Goal: Transaction & Acquisition: Purchase product/service

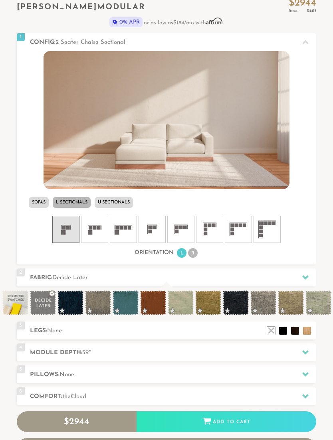
scroll to position [249, 0]
click at [95, 223] on icon at bounding box center [95, 229] width 24 height 24
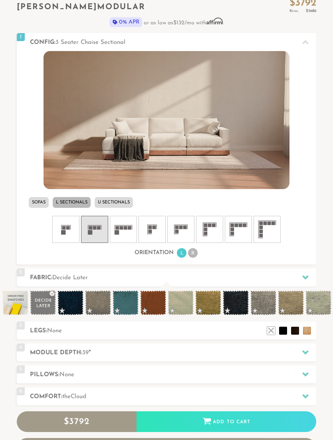
click at [284, 332] on li at bounding box center [283, 331] width 8 height 8
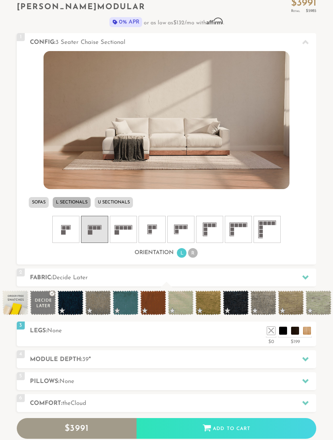
scroll to position [7755, 333]
click at [307, 332] on li at bounding box center [307, 331] width 8 height 8
click at [297, 331] on li at bounding box center [295, 331] width 8 height 8
click at [284, 333] on li at bounding box center [283, 331] width 8 height 8
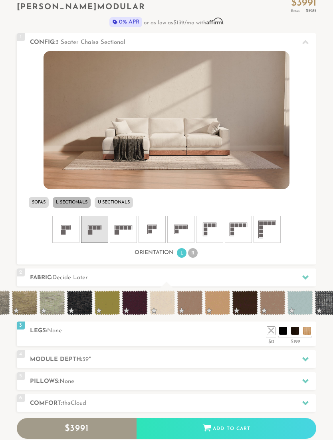
scroll to position [0, 265]
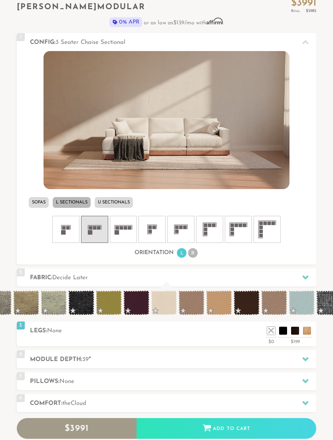
click at [166, 303] on span at bounding box center [164, 302] width 26 height 25
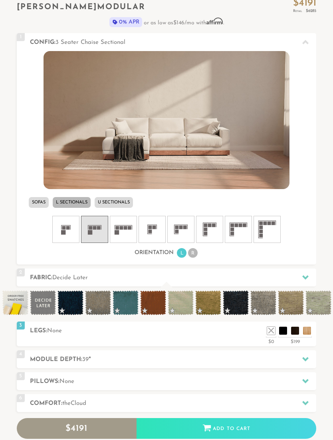
scroll to position [0, 0]
click at [46, 301] on span at bounding box center [43, 302] width 26 height 25
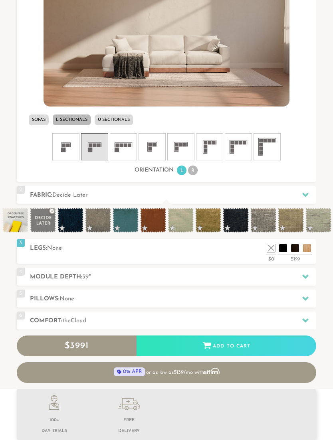
scroll to position [333, 0]
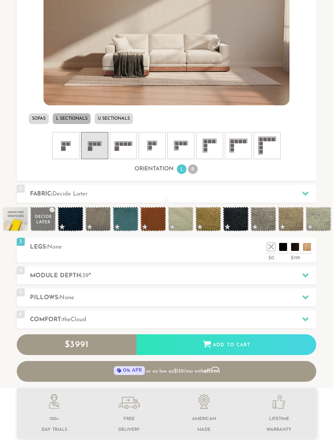
click at [272, 248] on li at bounding box center [271, 247] width 8 height 8
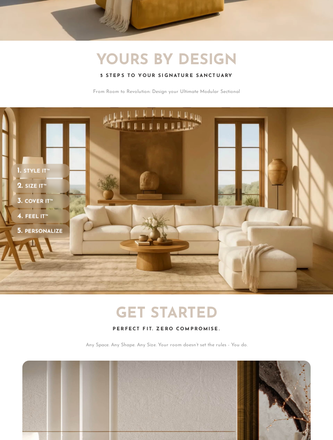
scroll to position [0, 0]
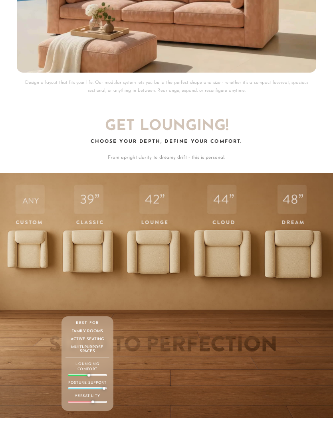
click at [245, 349] on div "Oversized Sectionals" at bounding box center [222, 347] width 50 height 8
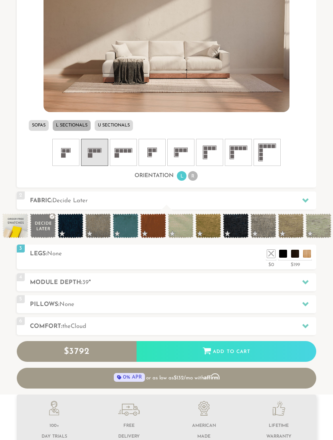
click at [307, 325] on icon at bounding box center [305, 326] width 6 height 4
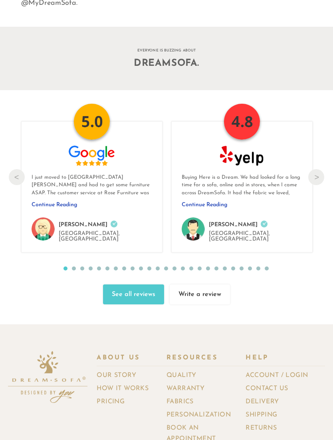
scroll to position [7219, 0]
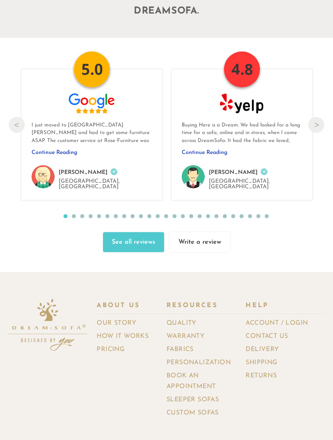
click at [189, 370] on link "Book an Appointment" at bounding box center [205, 381] width 79 height 22
